Goal: Transaction & Acquisition: Book appointment/travel/reservation

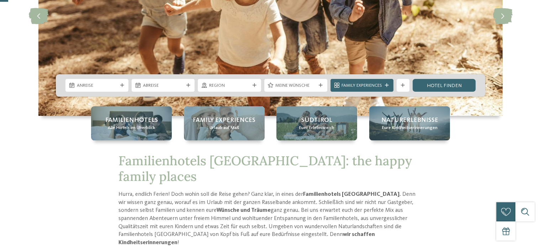
scroll to position [142, 0]
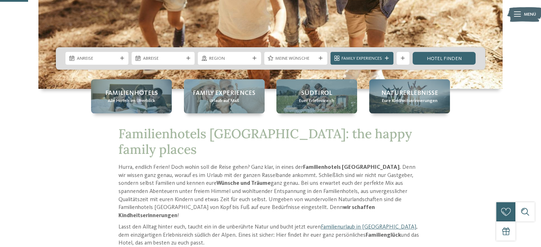
click at [93, 69] on div "Anreise Abreise" at bounding box center [271, 58] width 430 height 22
click at [98, 62] on span "Anreise" at bounding box center [97, 59] width 41 height 6
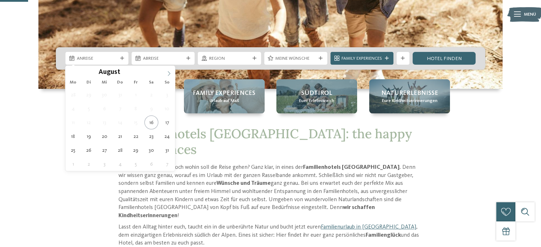
click at [169, 71] on icon at bounding box center [169, 73] width 5 height 5
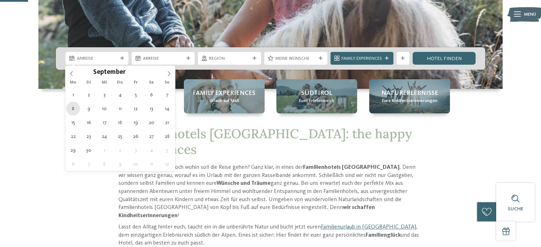
type div "08.09.2025"
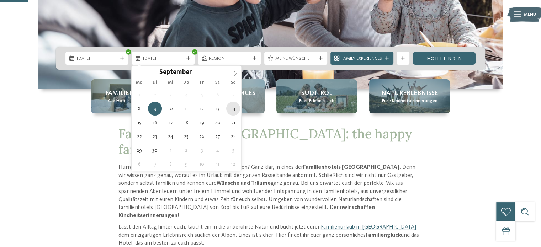
type div "14.09.2025"
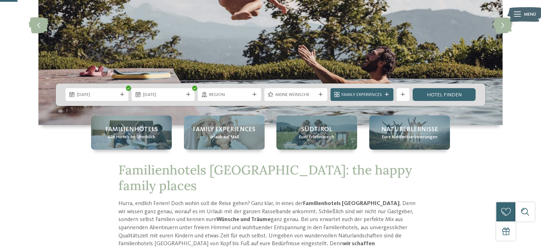
scroll to position [95, 0]
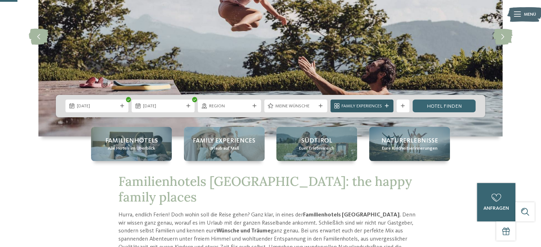
click at [362, 106] on span "Family Experiences" at bounding box center [362, 106] width 41 height 6
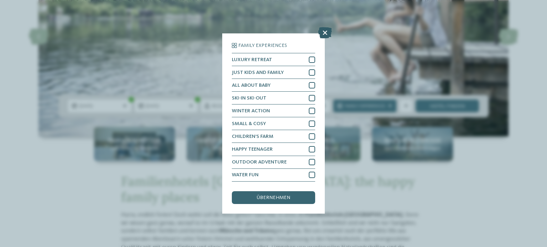
click at [324, 34] on icon at bounding box center [325, 32] width 14 height 11
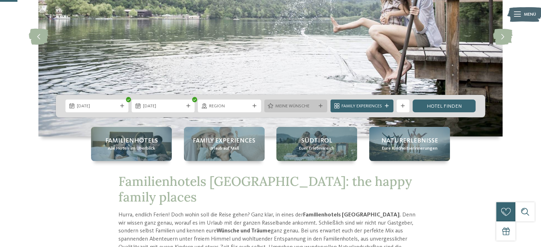
click at [289, 109] on span "Meine Wünsche" at bounding box center [296, 106] width 41 height 6
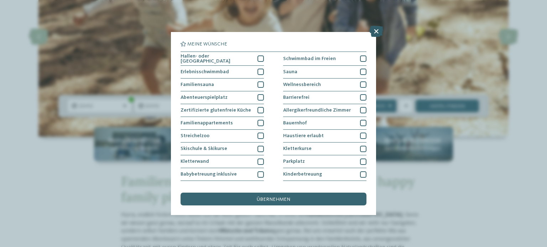
click at [377, 33] on icon at bounding box center [376, 31] width 14 height 11
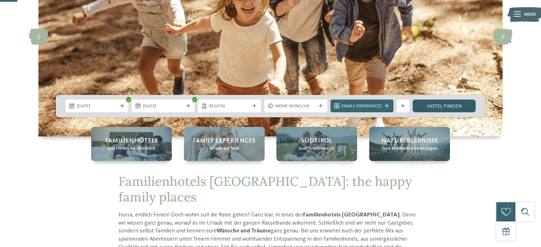
click at [445, 105] on link "Hotel finden" at bounding box center [444, 106] width 63 height 13
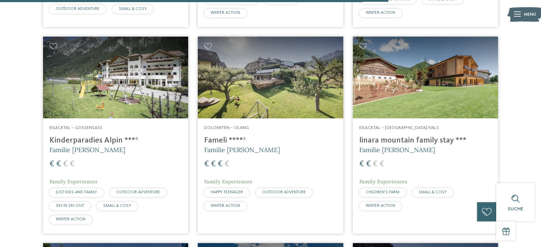
scroll to position [1450, 0]
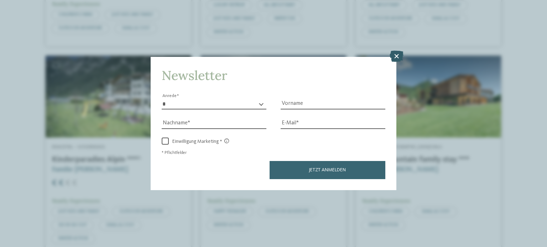
click at [398, 56] on icon at bounding box center [396, 56] width 14 height 11
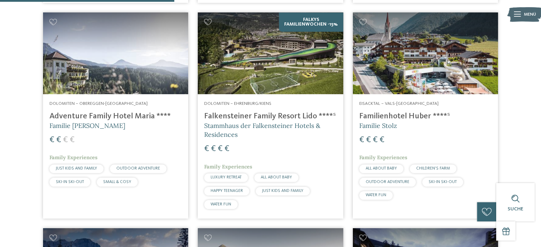
scroll to position [644, 0]
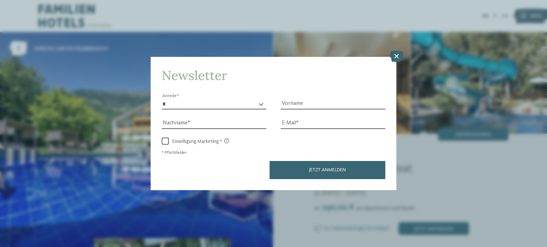
click at [399, 57] on icon at bounding box center [396, 56] width 14 height 11
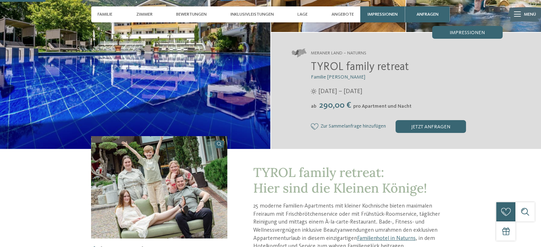
scroll to position [190, 0]
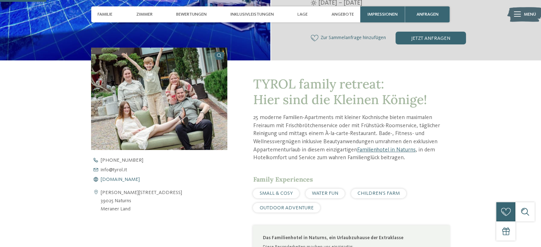
click at [115, 179] on span "www.tyrol.it" at bounding box center [120, 179] width 39 height 5
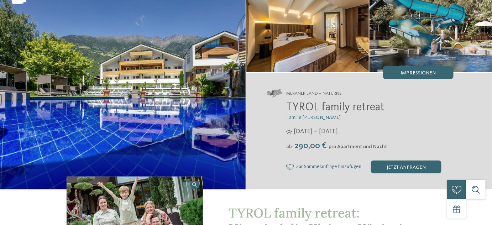
scroll to position [86, 0]
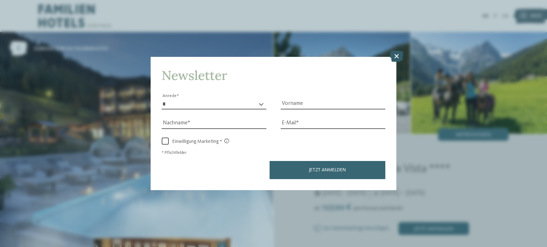
click at [400, 52] on icon at bounding box center [396, 56] width 14 height 11
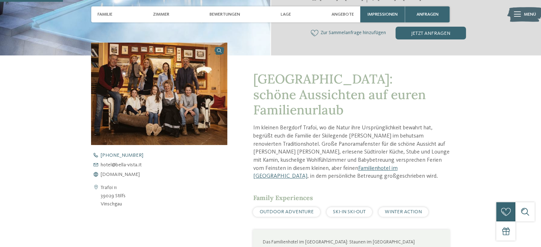
scroll to position [237, 0]
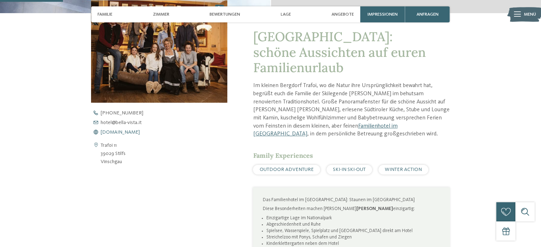
click at [122, 133] on span "www.bella-vista.it" at bounding box center [120, 132] width 39 height 5
drag, startPoint x: 101, startPoint y: 146, endPoint x: 126, endPoint y: 161, distance: 29.2
click at [126, 161] on div "Trafoi 11 39029 Stilfs Vinschgau" at bounding box center [159, 154] width 136 height 25
click at [127, 133] on span "www.bella-vista.it" at bounding box center [120, 132] width 39 height 5
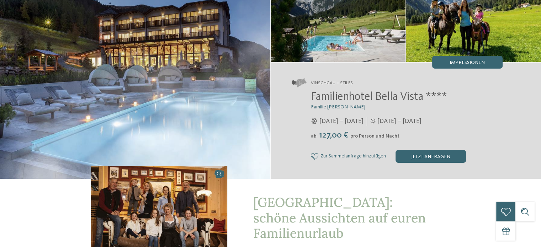
scroll to position [0, 0]
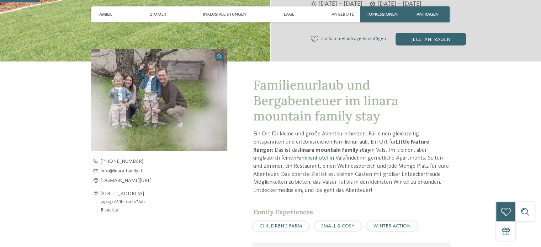
scroll to position [190, 0]
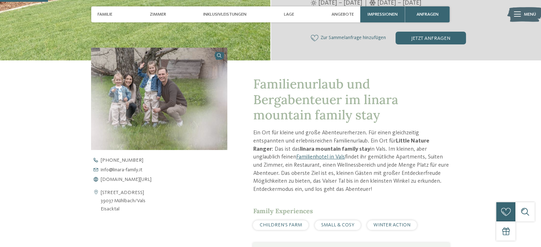
drag, startPoint x: 113, startPoint y: 180, endPoint x: 123, endPoint y: 175, distance: 11.3
click at [113, 180] on span "[DOMAIN_NAME][URL]" at bounding box center [126, 179] width 51 height 5
drag, startPoint x: 101, startPoint y: 192, endPoint x: 121, endPoint y: 207, distance: 25.5
click at [121, 207] on address "[STREET_ADDRESS] 39037 Mühlbach/[GEOGRAPHIC_DATA] [GEOGRAPHIC_DATA]" at bounding box center [123, 201] width 45 height 25
copy address "[STREET_ADDRESS] Eisacktal"
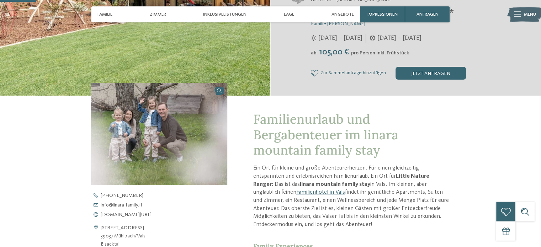
scroll to position [142, 0]
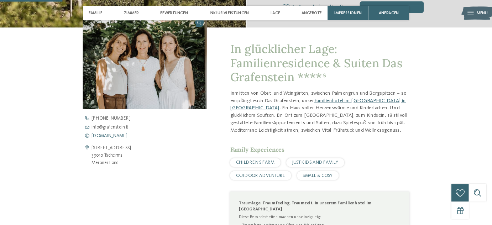
scroll to position [285, 0]
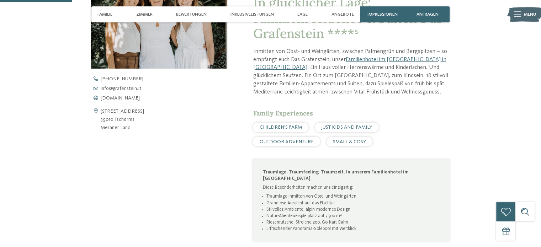
drag, startPoint x: 114, startPoint y: 96, endPoint x: 169, endPoint y: 48, distance: 73.4
click at [114, 96] on span "[DOMAIN_NAME]" at bounding box center [120, 98] width 39 height 5
drag, startPoint x: 98, startPoint y: 112, endPoint x: 136, endPoint y: 131, distance: 42.2
click at [136, 131] on div "[STREET_ADDRESS] 39010 Tscherms [GEOGRAPHIC_DATA]" at bounding box center [159, 119] width 136 height 25
copy div "[STREET_ADDRESS] Land"
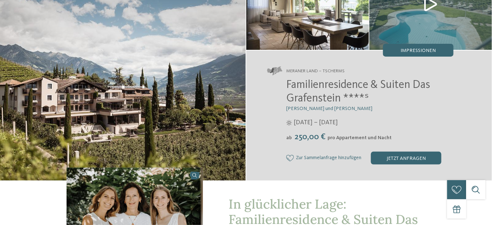
scroll to position [0, 0]
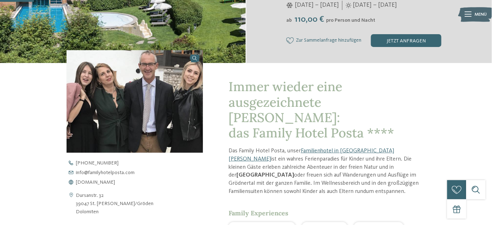
scroll to position [215, 0]
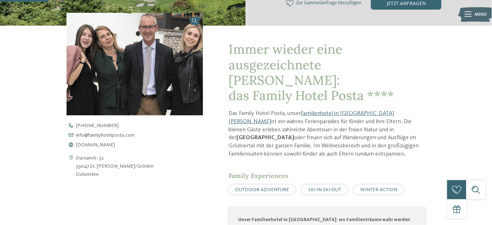
drag, startPoint x: 77, startPoint y: 158, endPoint x: 138, endPoint y: 165, distance: 61.9
click at [138, 165] on div "Dursanstr. 32 39047 St. Christina/Gröden Dolomiten" at bounding box center [135, 166] width 136 height 25
copy address "Dursanstr. 32 39047 St. Christina/Gröden"
click at [98, 145] on span "www.familyhotelposta.com" at bounding box center [95, 144] width 39 height 5
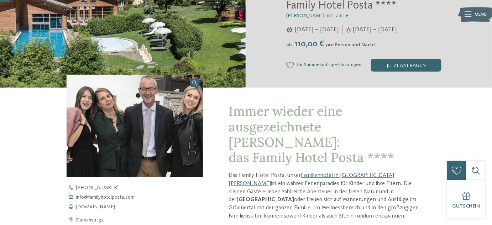
scroll to position [259, 0]
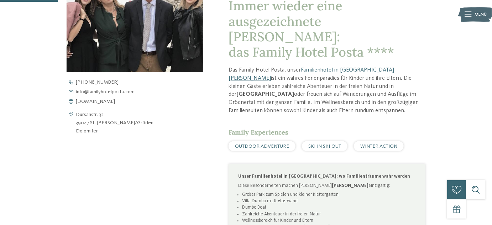
click at [99, 119] on address "Dursanstr. 32 39047 St. Christina/Gröden Dolomiten" at bounding box center [115, 123] width 78 height 25
drag, startPoint x: 78, startPoint y: 113, endPoint x: 145, endPoint y: 128, distance: 68.9
click at [145, 128] on div "Dursanstr. 32 39047 St. Christina/Gröden Dolomiten" at bounding box center [135, 123] width 136 height 25
drag, startPoint x: 117, startPoint y: 121, endPoint x: 74, endPoint y: 114, distance: 43.6
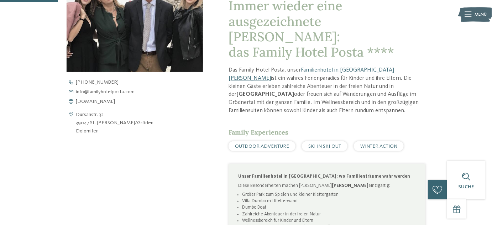
click at [74, 114] on div "Dursanstr. 32 39047 St. Christina/Gröden Dolomiten" at bounding box center [135, 123] width 136 height 25
copy div "Dursanstr. 32 39047 St. Christina/"
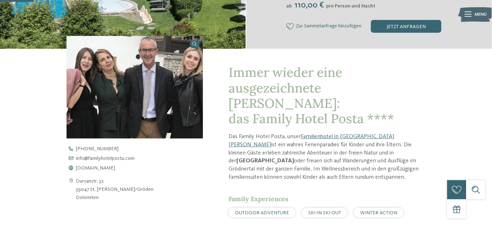
scroll to position [129, 0]
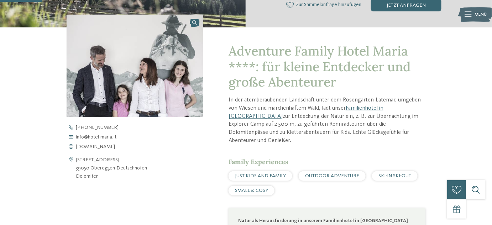
scroll to position [215, 0]
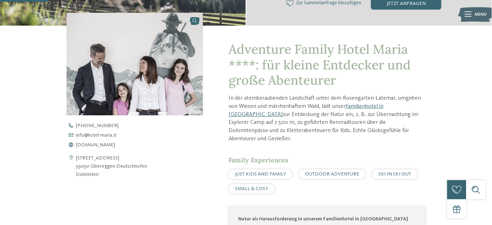
drag, startPoint x: 146, startPoint y: 166, endPoint x: 77, endPoint y: 157, distance: 69.6
click at [77, 157] on div "[STREET_ADDRESS] 39050 Obereggen-[GEOGRAPHIC_DATA] Dolomiten" at bounding box center [135, 166] width 136 height 25
copy address "[STREET_ADDRESS]"
click at [112, 143] on span "www.hotel-maria.it" at bounding box center [95, 144] width 39 height 5
click at [109, 146] on span "www.hotel-maria.it" at bounding box center [95, 144] width 39 height 5
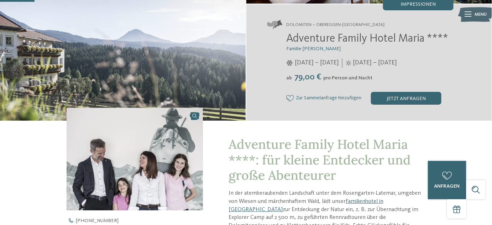
scroll to position [43, 0]
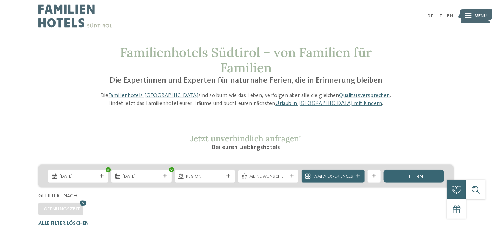
click at [194, 184] on div "[DATE] [DATE]" at bounding box center [245, 176] width 415 height 22
click at [198, 176] on span "Region" at bounding box center [205, 176] width 38 height 6
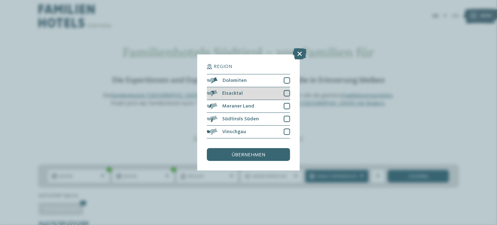
click at [287, 91] on div at bounding box center [287, 93] width 6 height 6
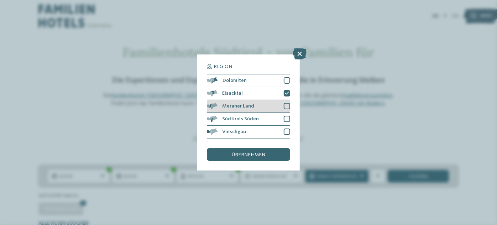
click at [285, 106] on div at bounding box center [287, 106] width 6 height 6
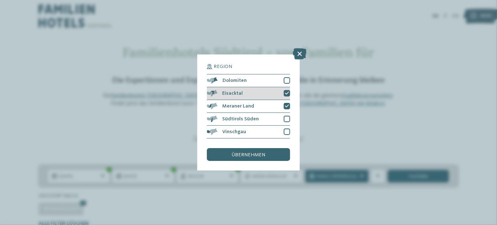
click at [288, 94] on div at bounding box center [287, 93] width 6 height 6
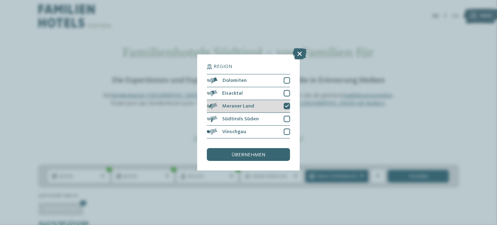
click at [286, 106] on icon at bounding box center [287, 106] width 4 height 4
click at [298, 52] on icon at bounding box center [300, 53] width 14 height 11
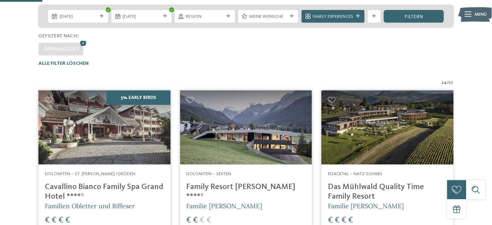
scroll to position [173, 0]
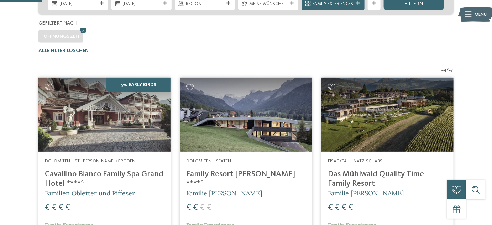
click at [122, 7] on div "[DATE]" at bounding box center [141, 3] width 60 height 13
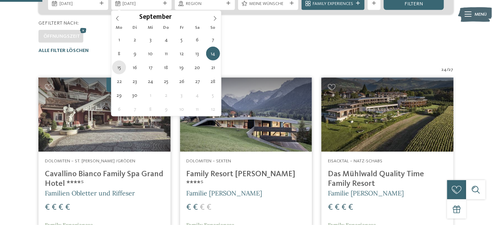
type div "[DATE]"
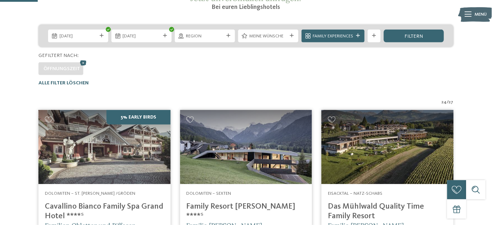
scroll to position [129, 0]
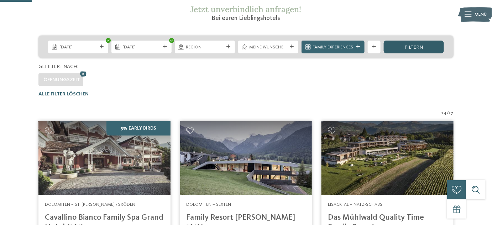
click at [424, 48] on div "filtern" at bounding box center [414, 47] width 60 height 13
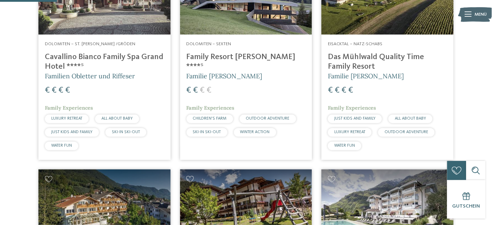
scroll to position [292, 0]
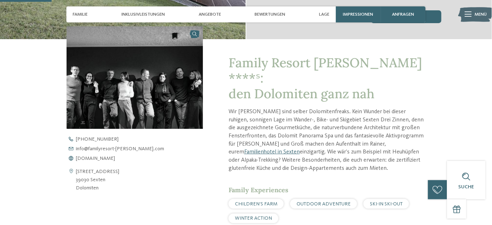
drag, startPoint x: 85, startPoint y: 162, endPoint x: 77, endPoint y: 156, distance: 10.5
click at [77, 168] on address "St. Josefstraße 40 39030 Sexten Dolomiten" at bounding box center [97, 180] width 43 height 25
click at [112, 156] on span "www.familyresort-rainer.com" at bounding box center [95, 158] width 39 height 5
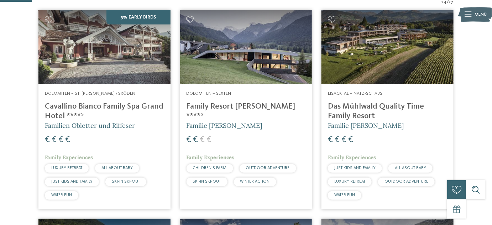
scroll to position [120, 0]
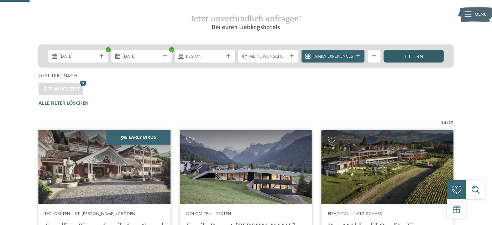
click at [419, 54] on span "filtern" at bounding box center [413, 56] width 19 height 5
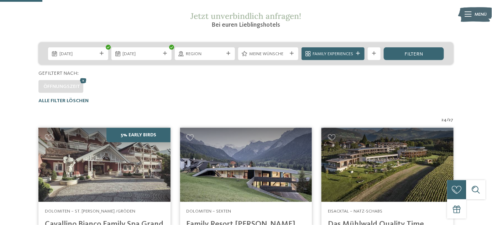
scroll to position [120, 0]
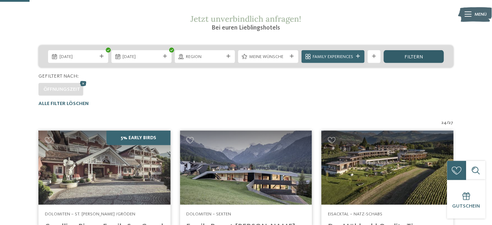
click at [422, 53] on div "filtern" at bounding box center [414, 56] width 60 height 13
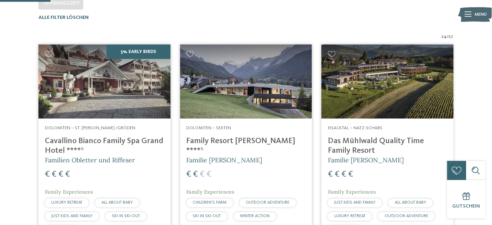
scroll to position [206, 0]
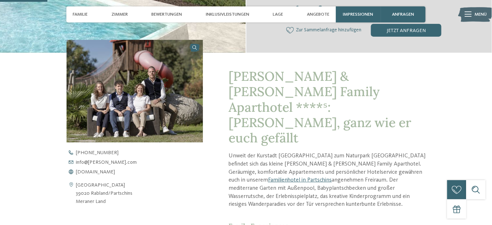
scroll to position [259, 0]
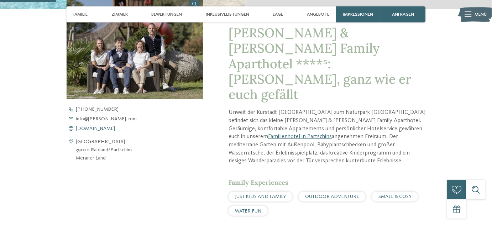
click at [108, 126] on span "[DOMAIN_NAME]" at bounding box center [95, 128] width 39 height 5
drag, startPoint x: 131, startPoint y: 135, endPoint x: 76, endPoint y: 126, distance: 55.9
click at [76, 137] on address "[GEOGRAPHIC_DATA] 39020 Rabland/Partschins [GEOGRAPHIC_DATA]" at bounding box center [104, 149] width 57 height 25
copy address "[GEOGRAPHIC_DATA] Rabland/[GEOGRAPHIC_DATA]"
